Goal: Use online tool/utility: Utilize a website feature to perform a specific function

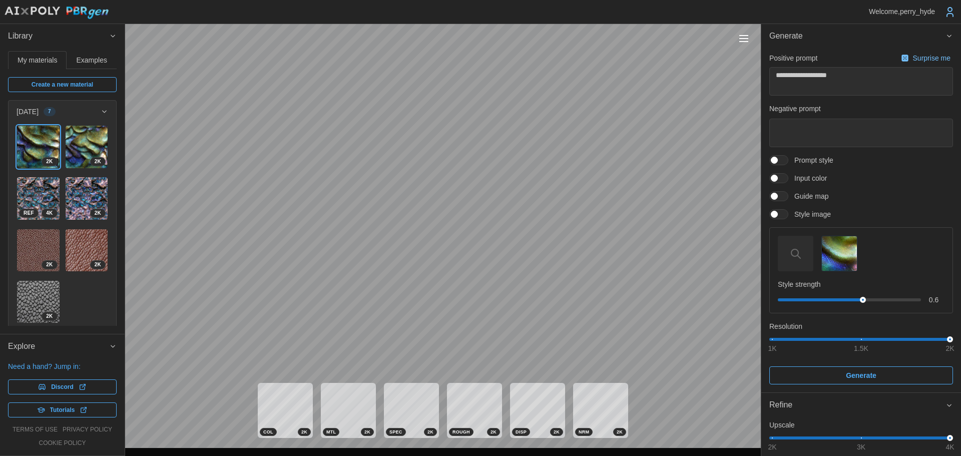
scroll to position [189, 0]
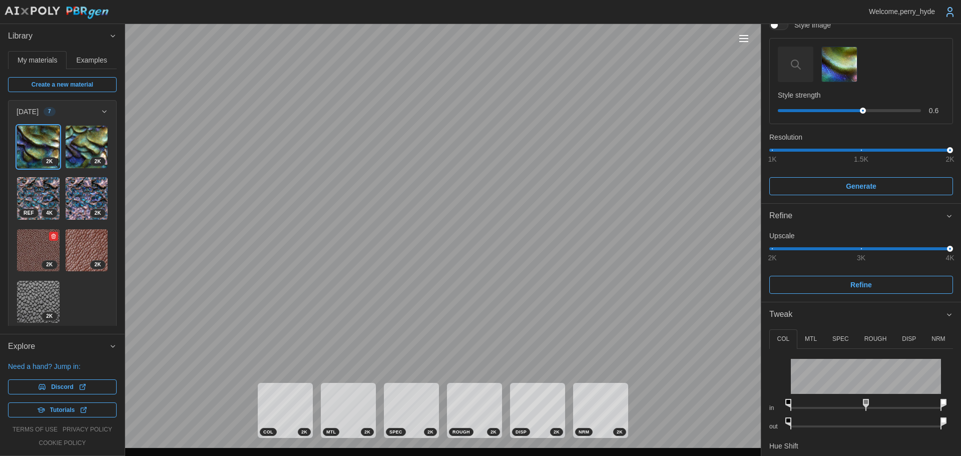
click at [44, 238] on img at bounding box center [38, 250] width 43 height 43
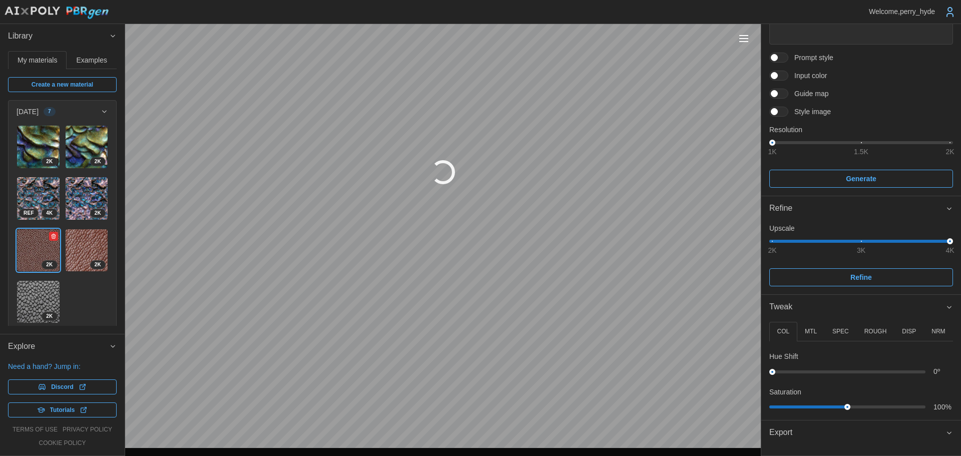
scroll to position [103, 0]
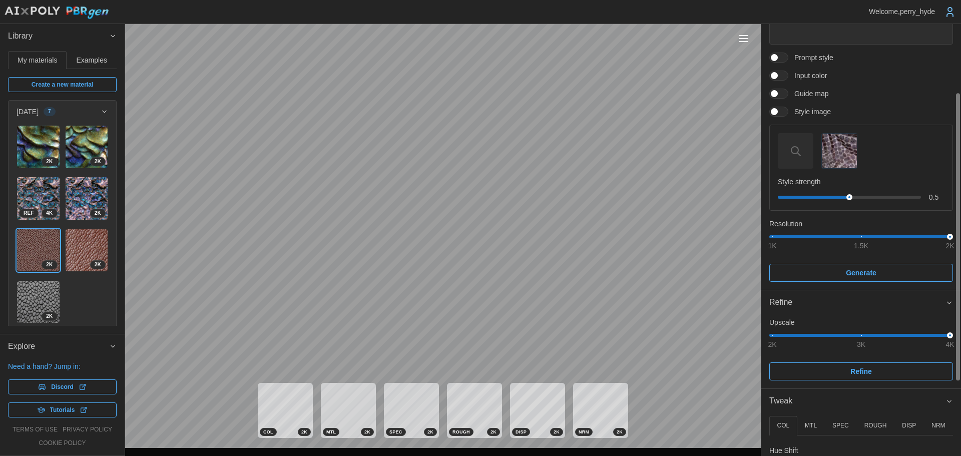
click at [803, 55] on span "Prompt style" at bounding box center [810, 58] width 45 height 10
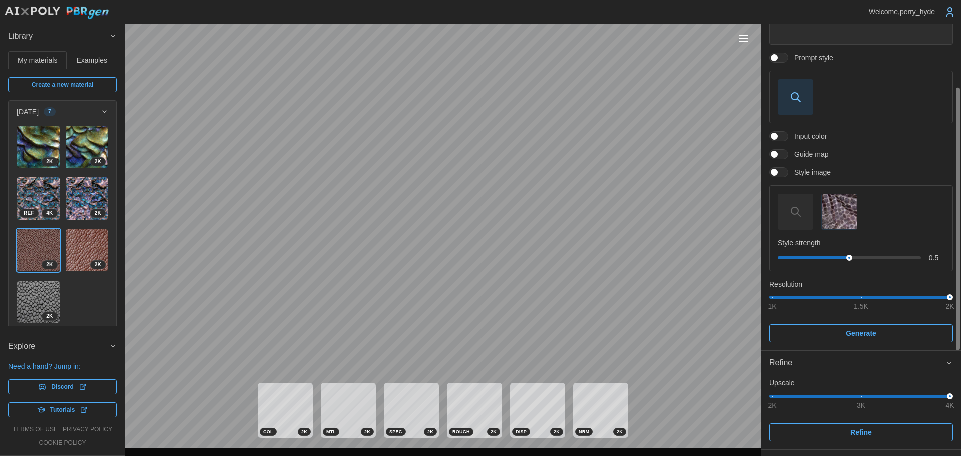
click at [791, 81] on span "button" at bounding box center [795, 97] width 35 height 35
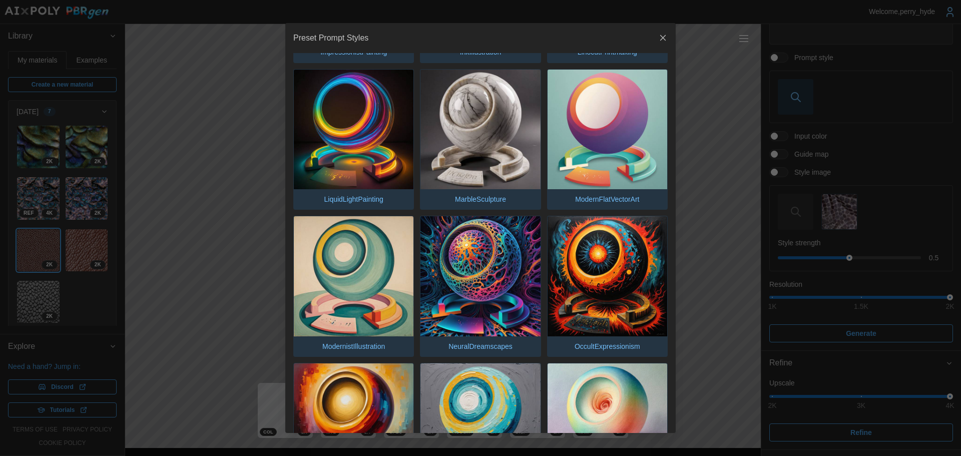
scroll to position [1110, 0]
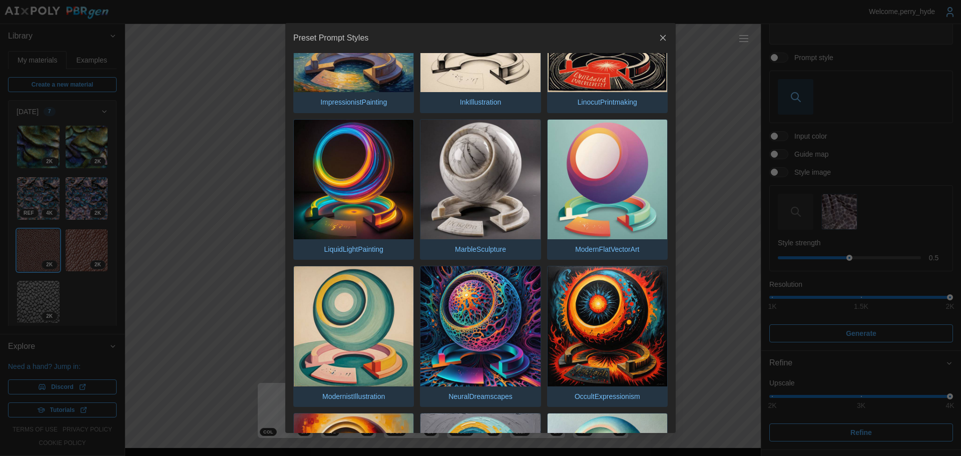
click at [394, 170] on img "button" at bounding box center [354, 180] width 120 height 120
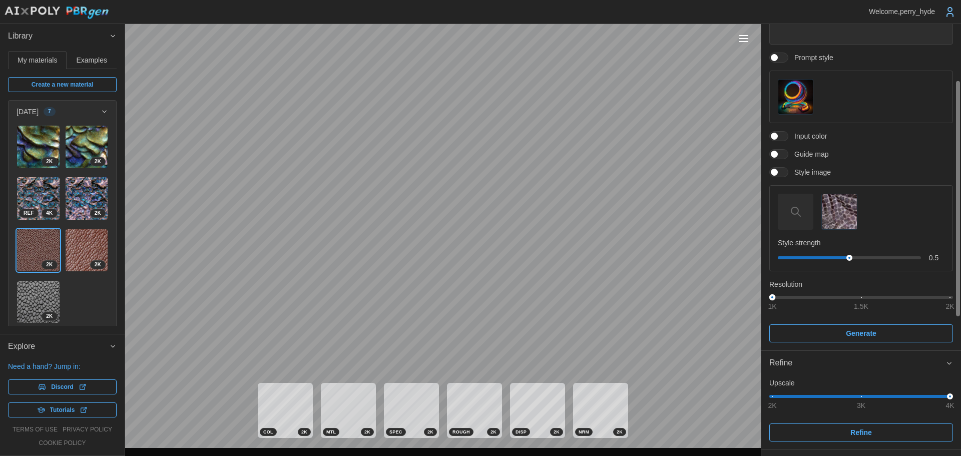
click at [801, 295] on div "1K 1.5K 2K" at bounding box center [861, 297] width 178 height 6
click at [866, 255] on div at bounding box center [865, 258] width 7 height 7
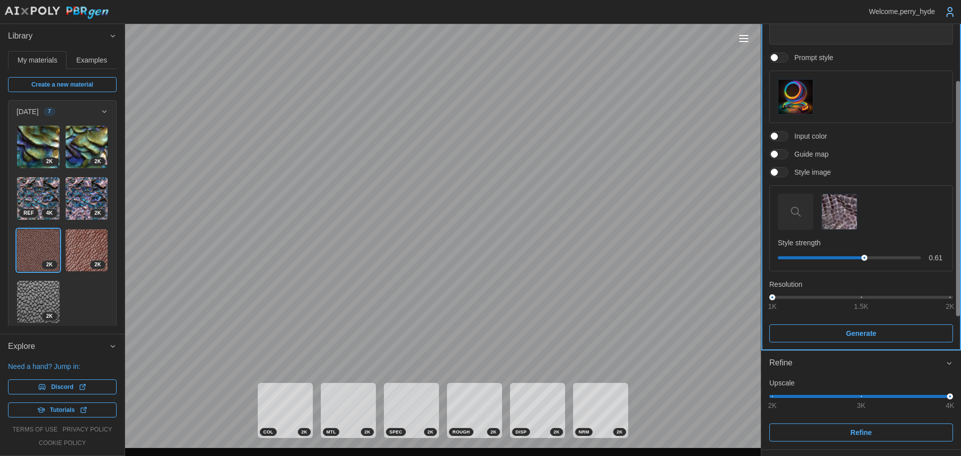
click at [868, 325] on span "Generate" at bounding box center [861, 333] width 31 height 17
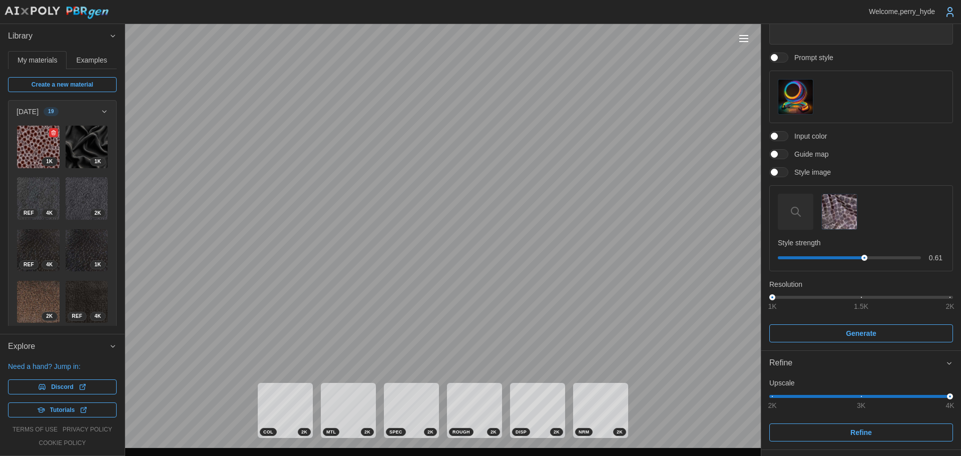
click at [33, 149] on img at bounding box center [38, 147] width 43 height 43
click at [41, 148] on img at bounding box center [38, 147] width 43 height 43
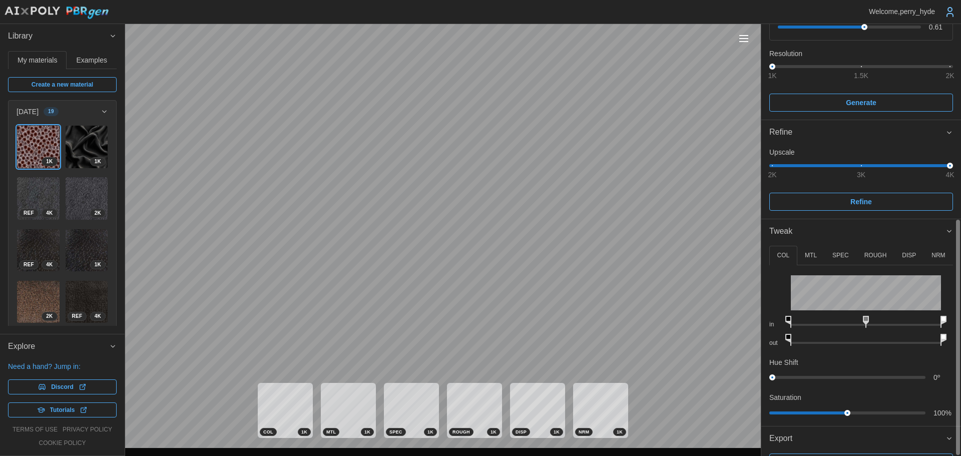
scroll to position [357, 0]
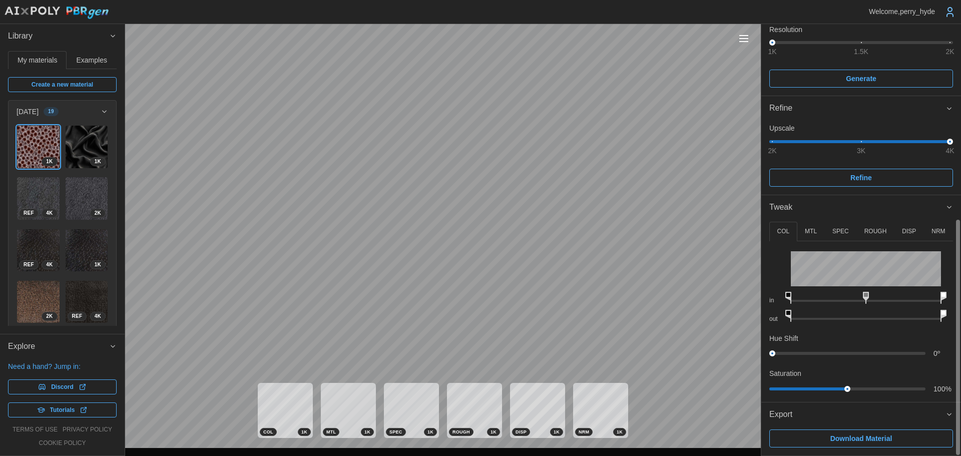
click at [912, 232] on p "DISP" at bounding box center [909, 231] width 14 height 9
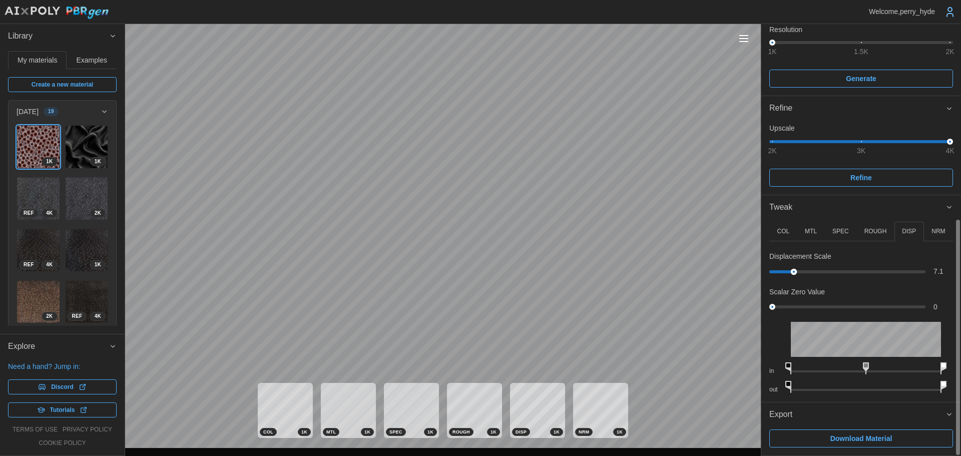
drag, startPoint x: 778, startPoint y: 272, endPoint x: 766, endPoint y: 263, distance: 14.9
click at [793, 266] on div "Displacement Scale 7.1" at bounding box center [861, 264] width 184 height 26
click at [932, 226] on button "NRM" at bounding box center [938, 232] width 29 height 20
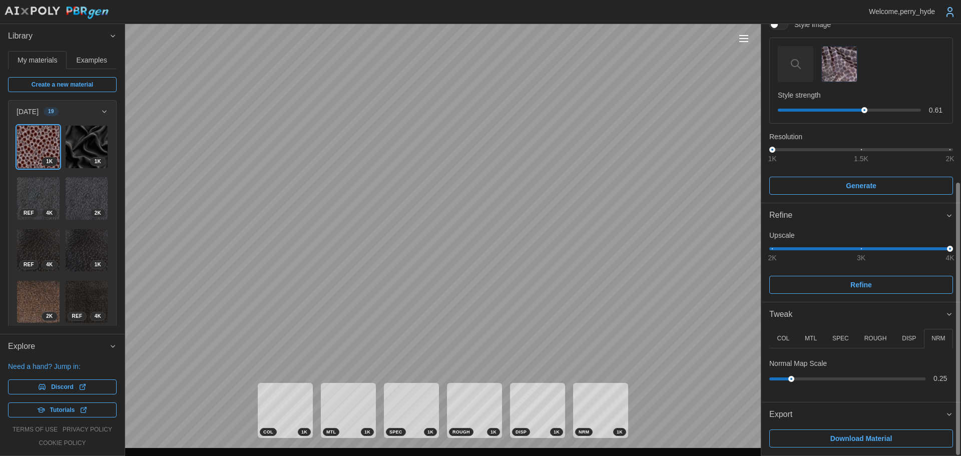
scroll to position [250, 0]
drag, startPoint x: 792, startPoint y: 379, endPoint x: 835, endPoint y: 371, distance: 43.3
click at [835, 372] on div "Normal Map Scale 0.82" at bounding box center [861, 371] width 184 height 26
type textarea "*"
